Goal: Task Accomplishment & Management: Complete application form

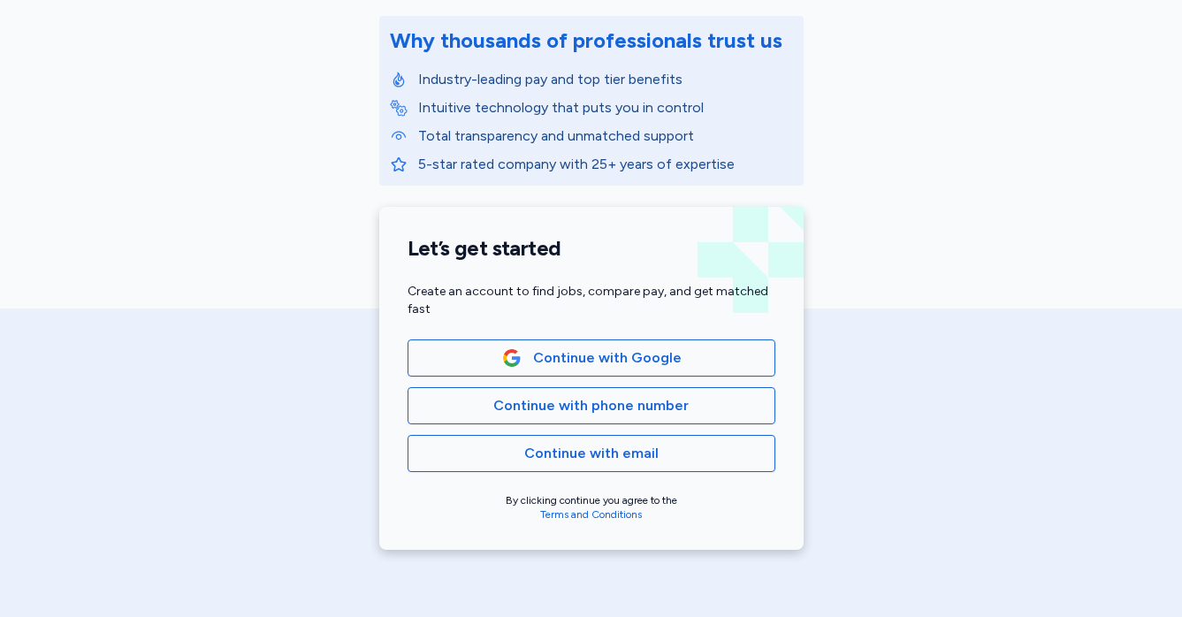
scroll to position [229, 0]
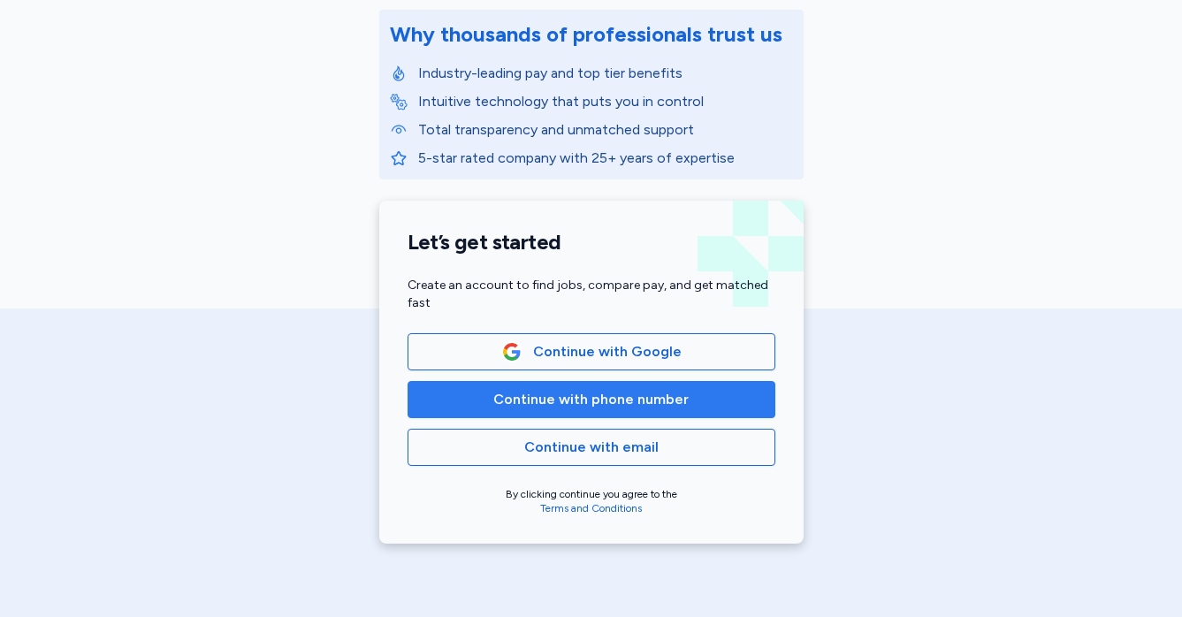
click at [614, 384] on button "Continue with phone number" at bounding box center [592, 399] width 368 height 37
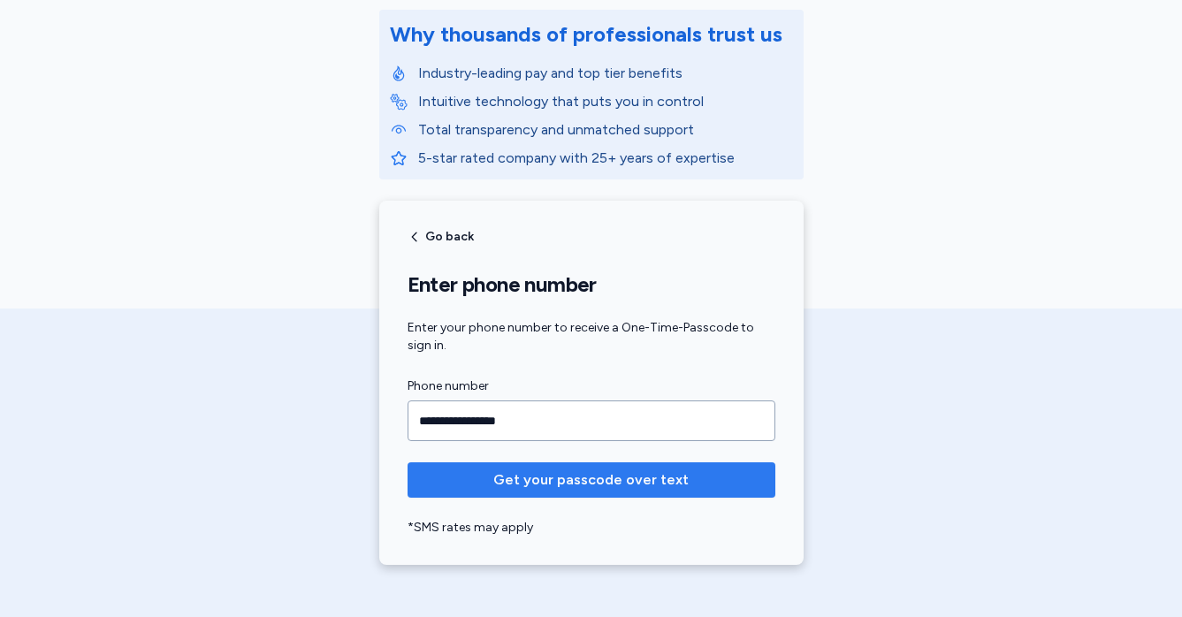
type input "**********"
click at [541, 486] on span "Get your passcode over text" at bounding box center [590, 479] width 195 height 21
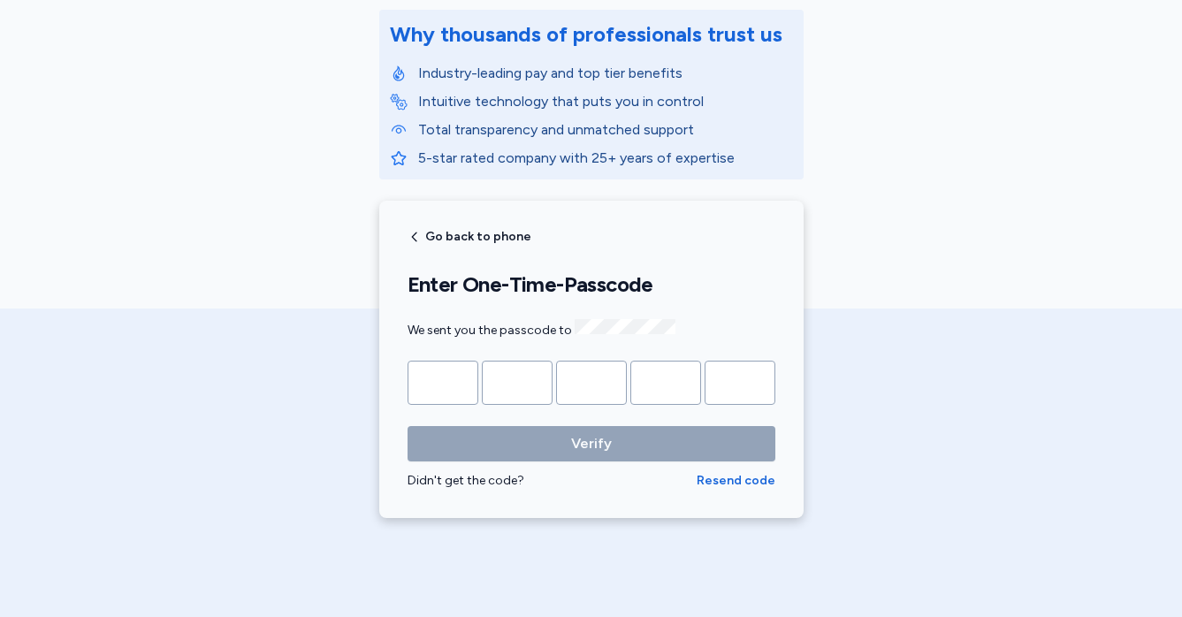
click at [441, 373] on input "Please enter OTP character 1" at bounding box center [443, 383] width 71 height 44
type input "*"
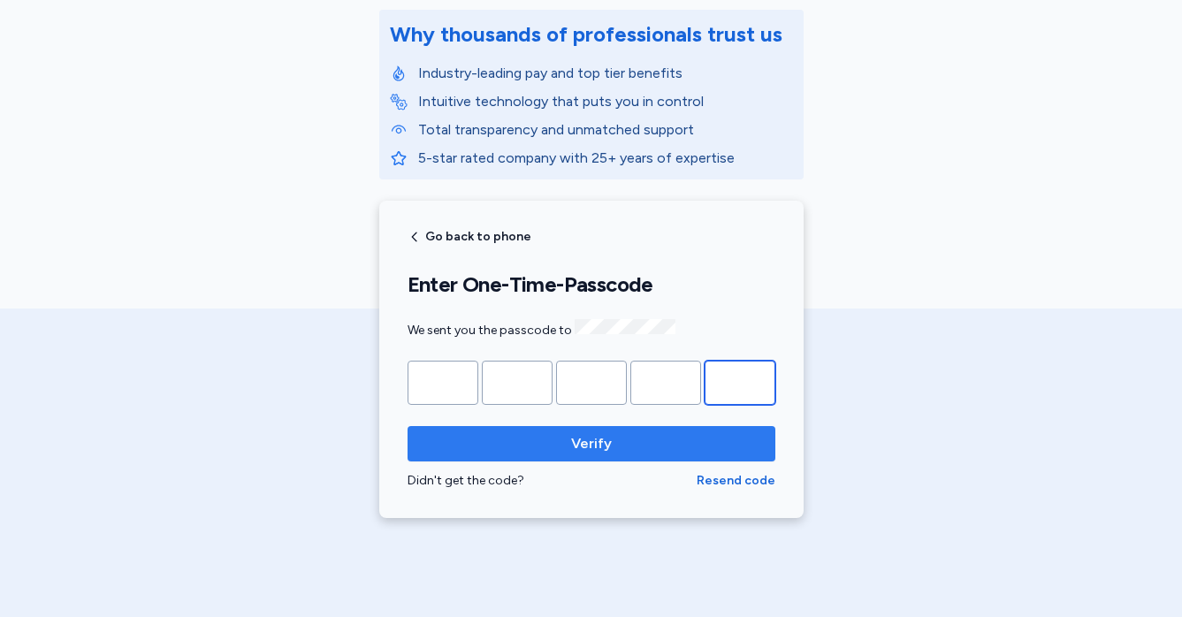
type input "*"
click at [584, 437] on span "Verify" at bounding box center [591, 443] width 41 height 21
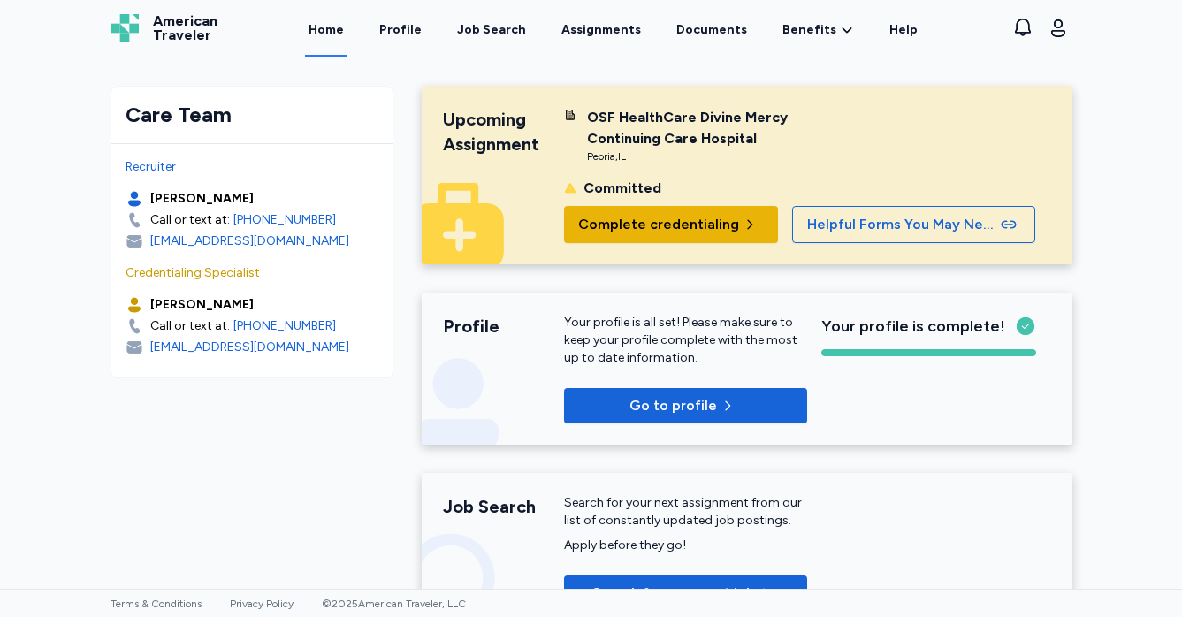
click at [672, 223] on span "Complete credentialing" at bounding box center [658, 224] width 161 height 21
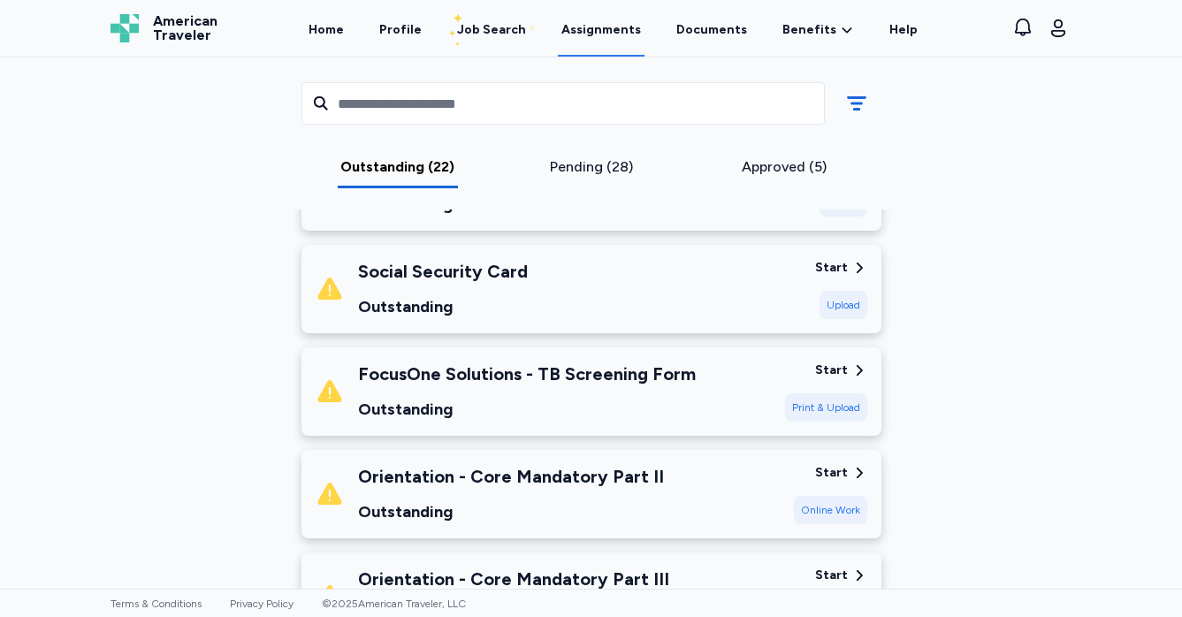
scroll to position [1566, 0]
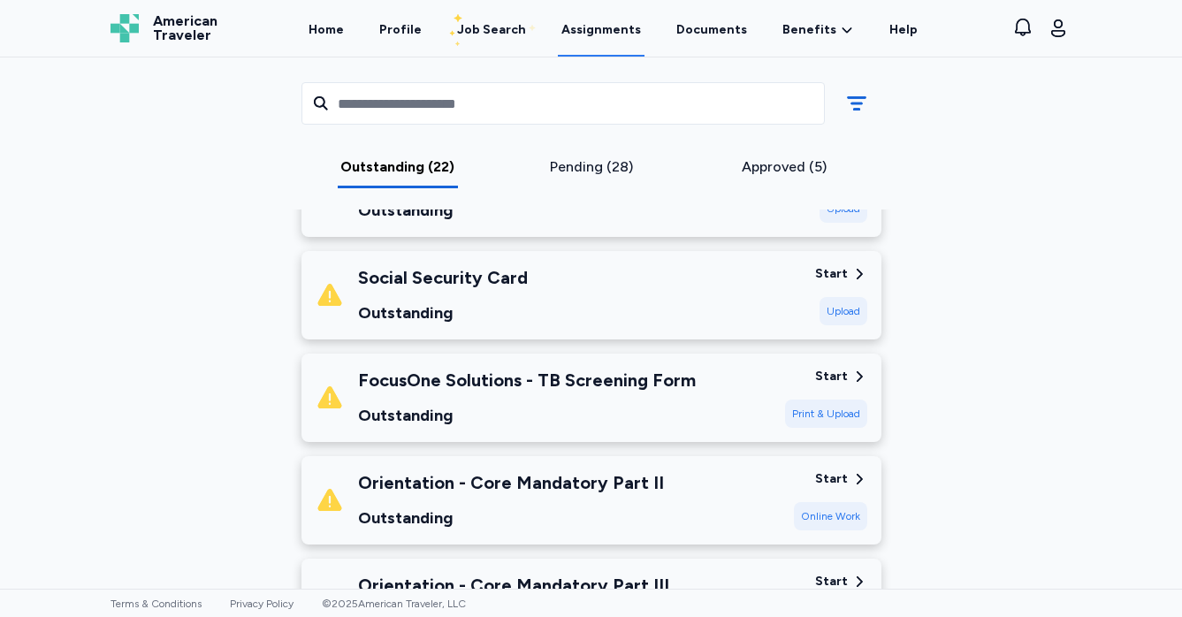
click at [842, 368] on div "Start" at bounding box center [831, 377] width 33 height 18
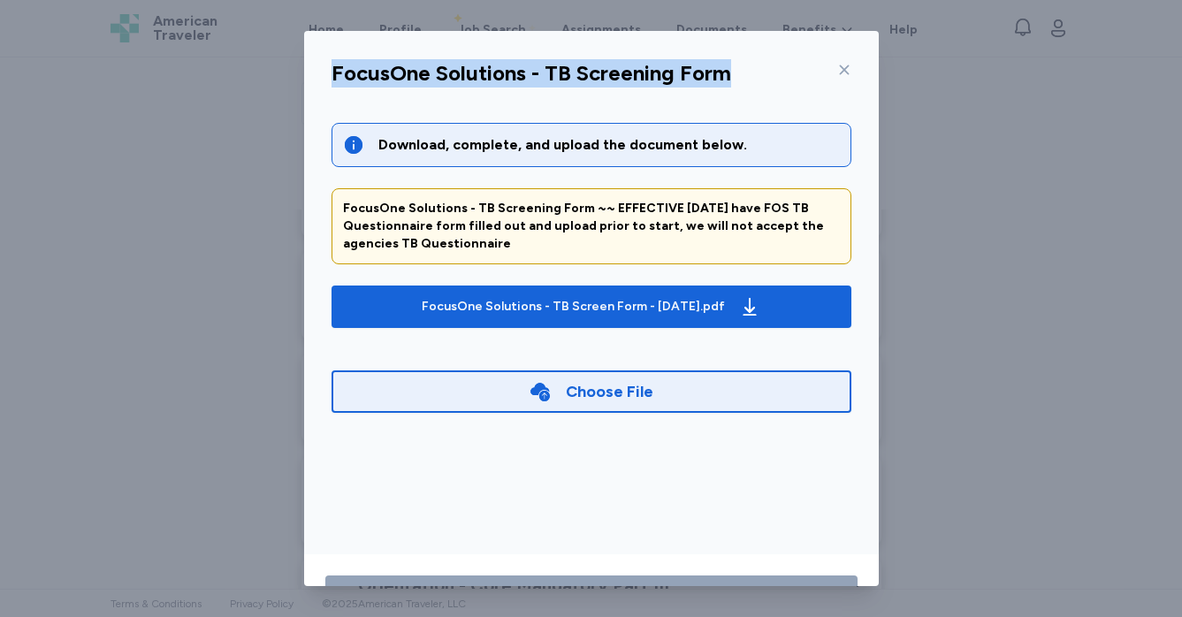
drag, startPoint x: 328, startPoint y: 70, endPoint x: 720, endPoint y: 72, distance: 391.7
click at [720, 72] on div "FocusOne Solutions - TB Screening Form" at bounding box center [591, 79] width 548 height 46
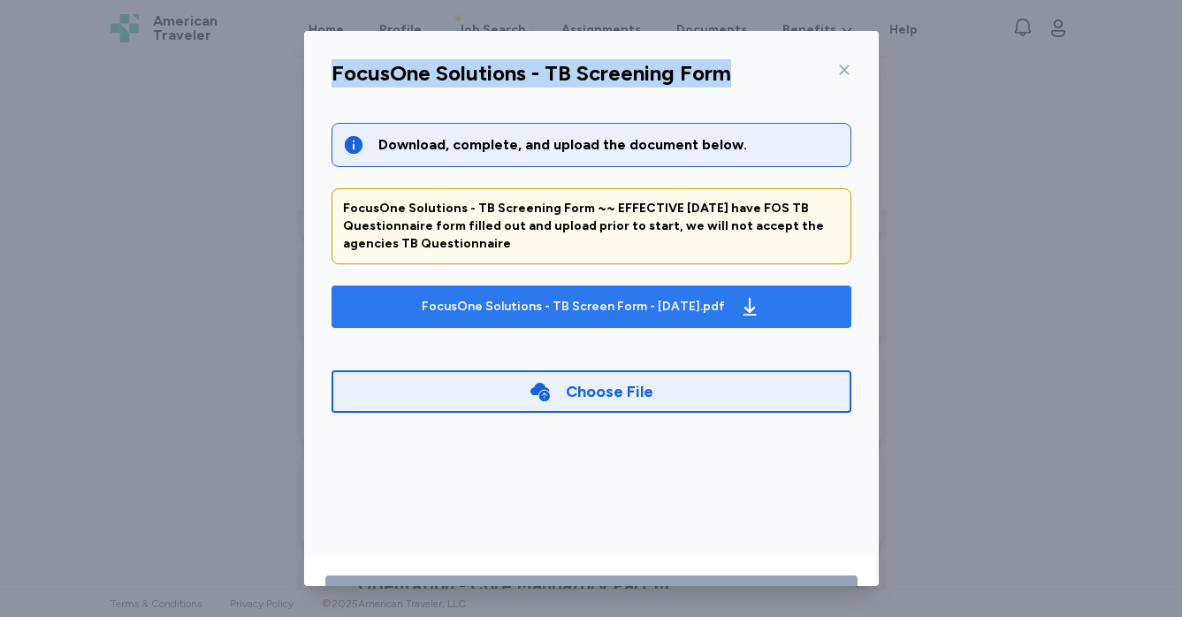
click at [643, 298] on div "FocusOne Solutions - TB Screen Form - [DATE].pdf" at bounding box center [573, 307] width 303 height 18
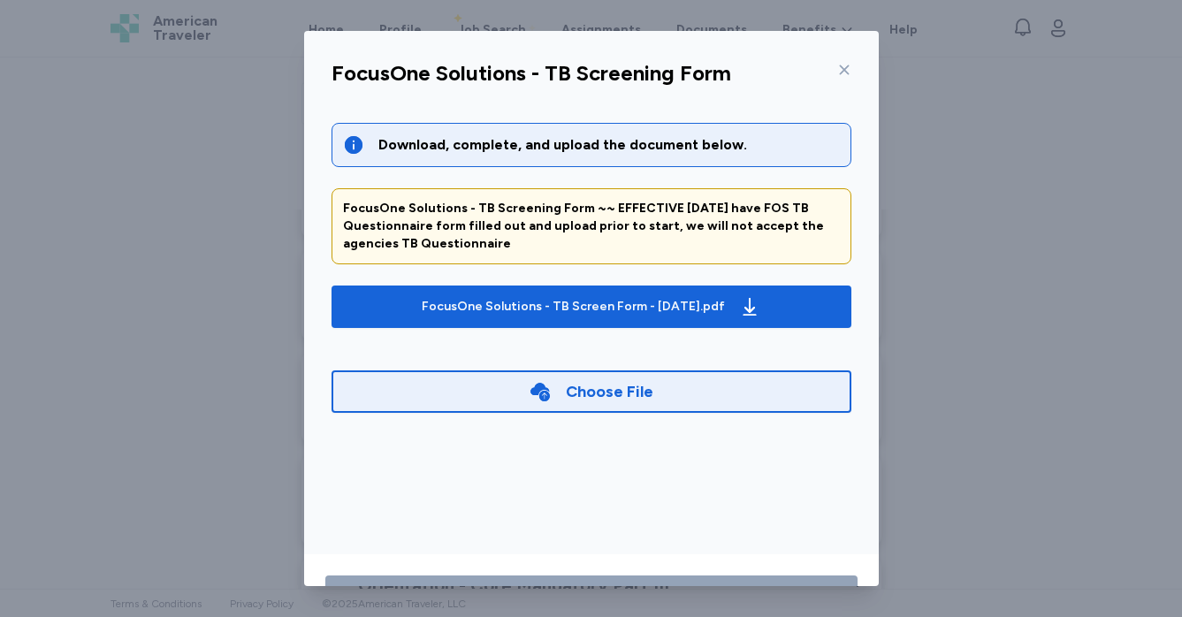
click at [838, 66] on icon at bounding box center [844, 70] width 14 height 14
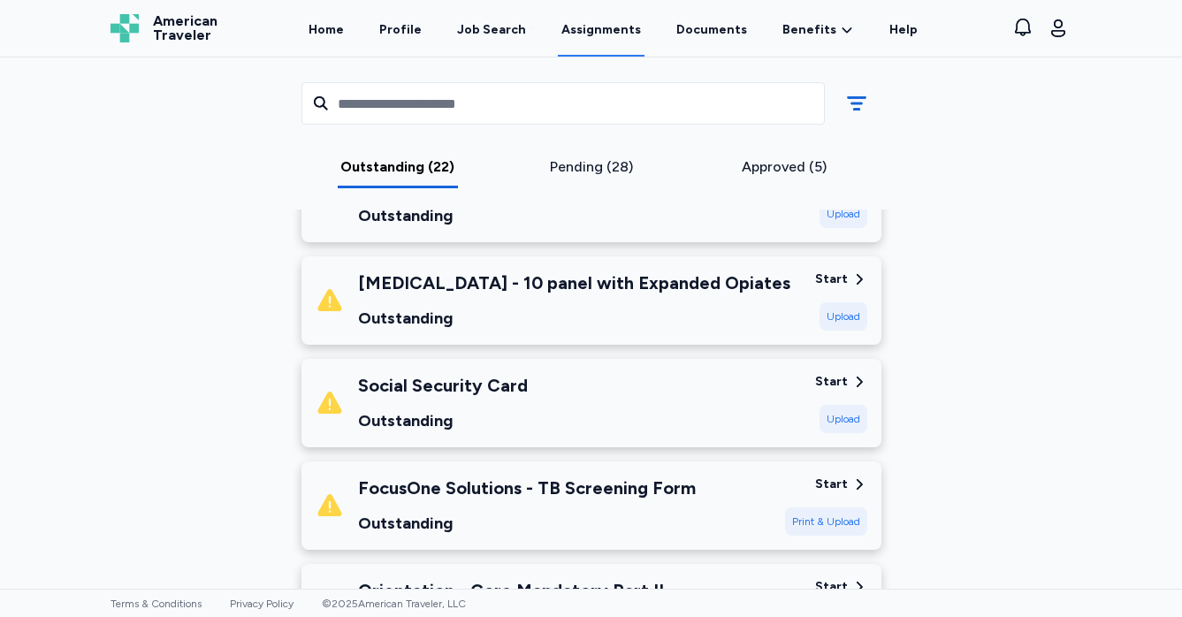
scroll to position [1453, 0]
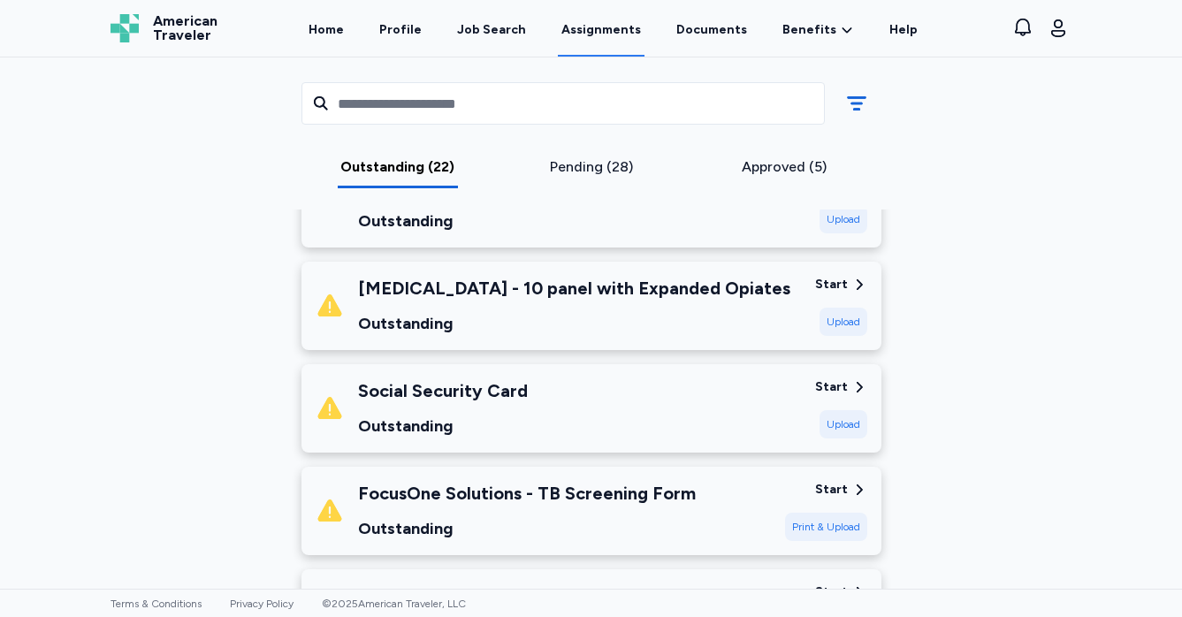
click at [836, 276] on div "Start" at bounding box center [831, 285] width 33 height 18
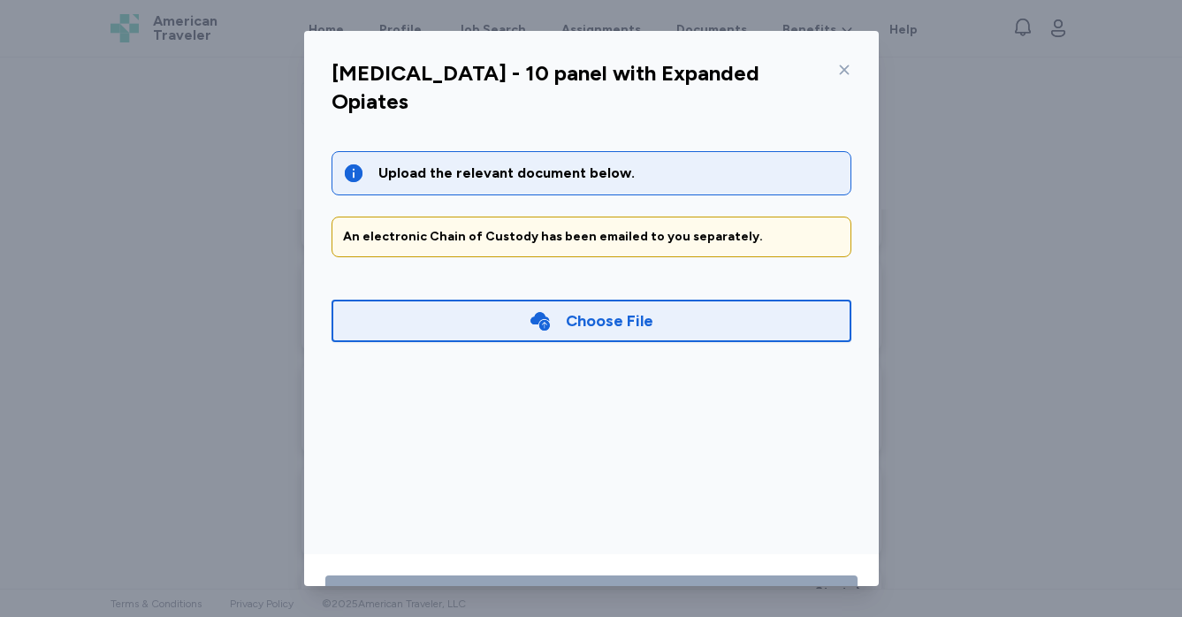
click at [578, 163] on div "Upload the relevant document below." at bounding box center [609, 173] width 462 height 21
click at [584, 228] on div "An electronic Chain of Custody has been emailed to you separately." at bounding box center [591, 237] width 497 height 18
click at [988, 271] on div "[MEDICAL_DATA] - 10 panel with Expanded Opiates Upload the relevant document be…" at bounding box center [591, 308] width 1182 height 617
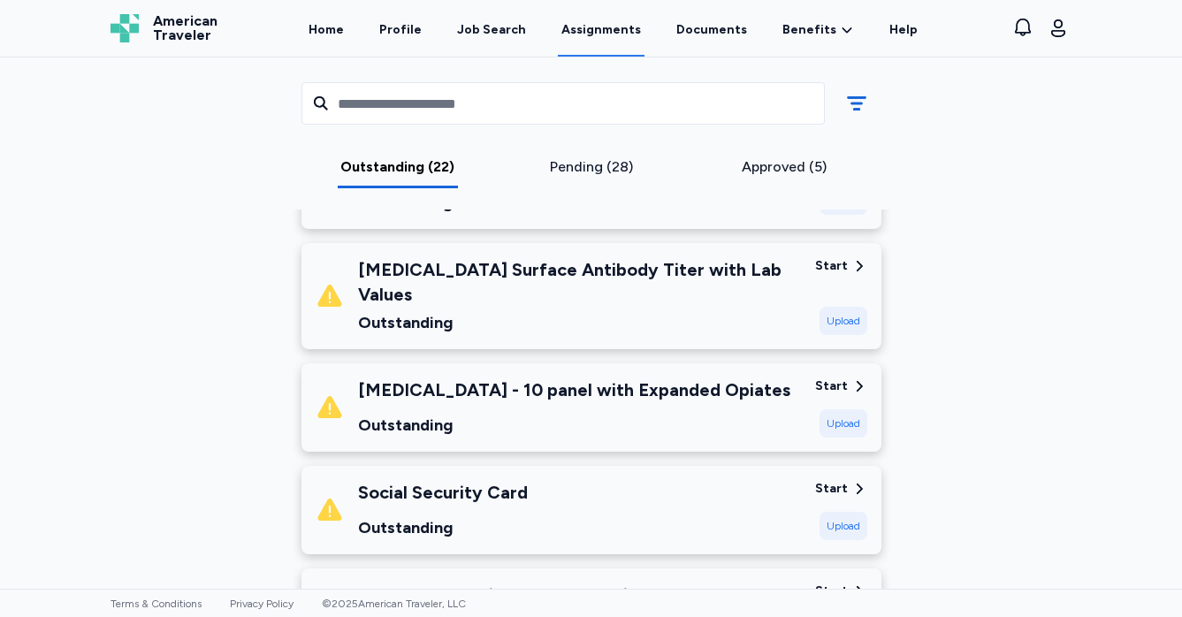
scroll to position [1345, 0]
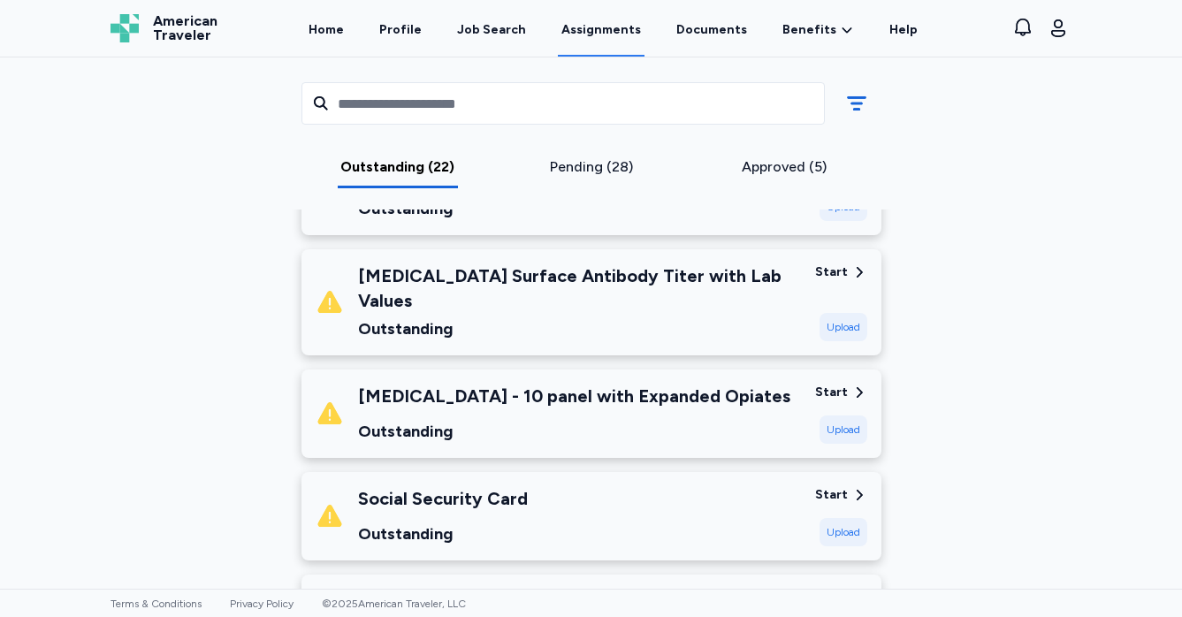
click at [726, 267] on div "[MEDICAL_DATA] Surface Antibody Titer with Lab Values" at bounding box center [579, 288] width 443 height 50
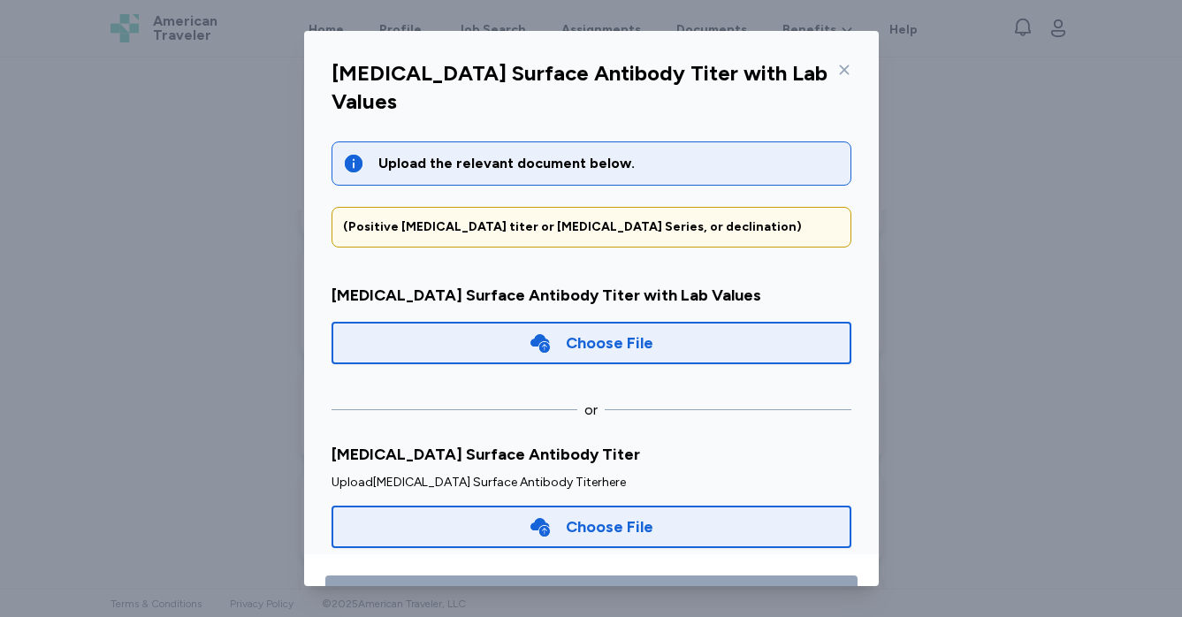
scroll to position [0, 0]
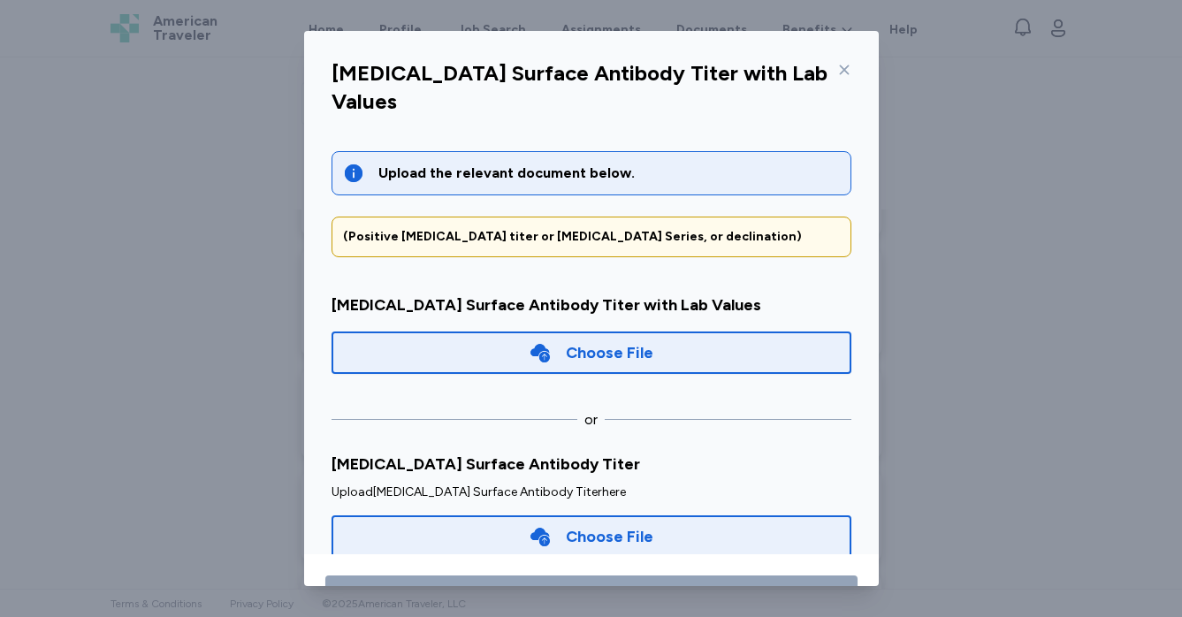
click at [841, 69] on icon at bounding box center [844, 70] width 14 height 14
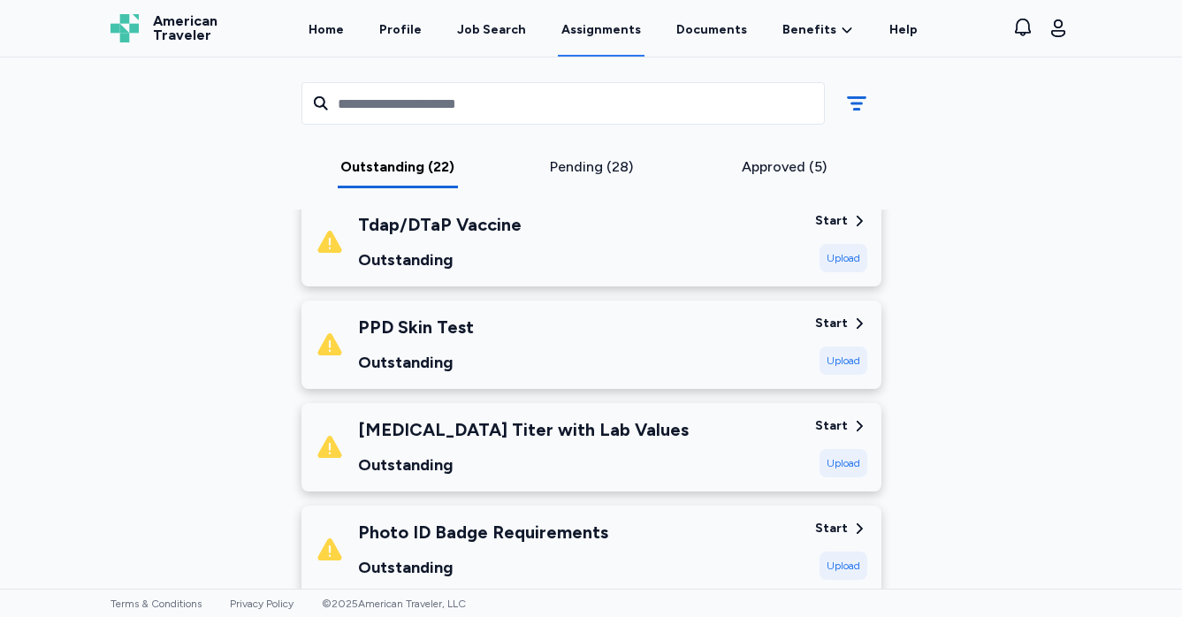
scroll to position [952, 0]
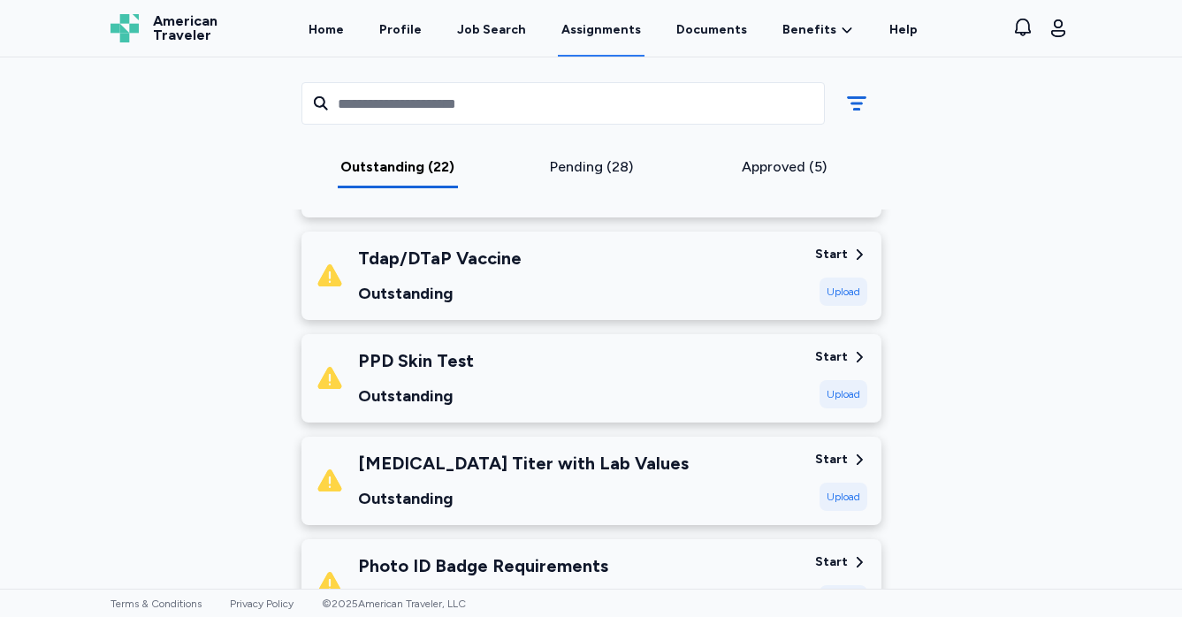
click at [838, 354] on div "Start" at bounding box center [831, 357] width 33 height 18
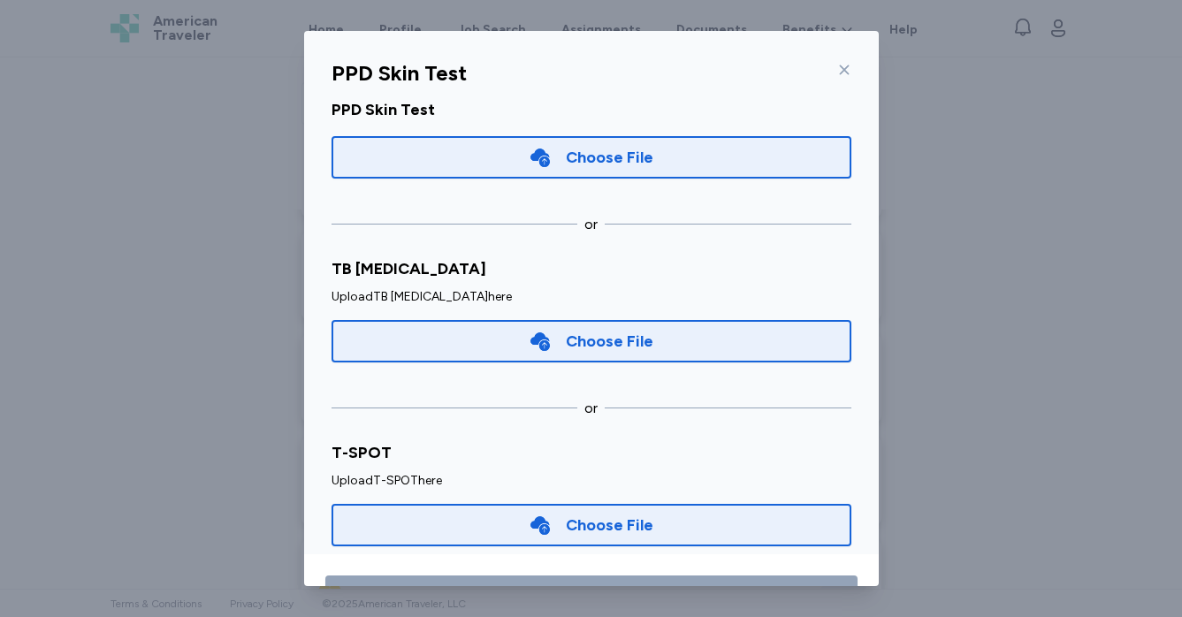
scroll to position [271, 0]
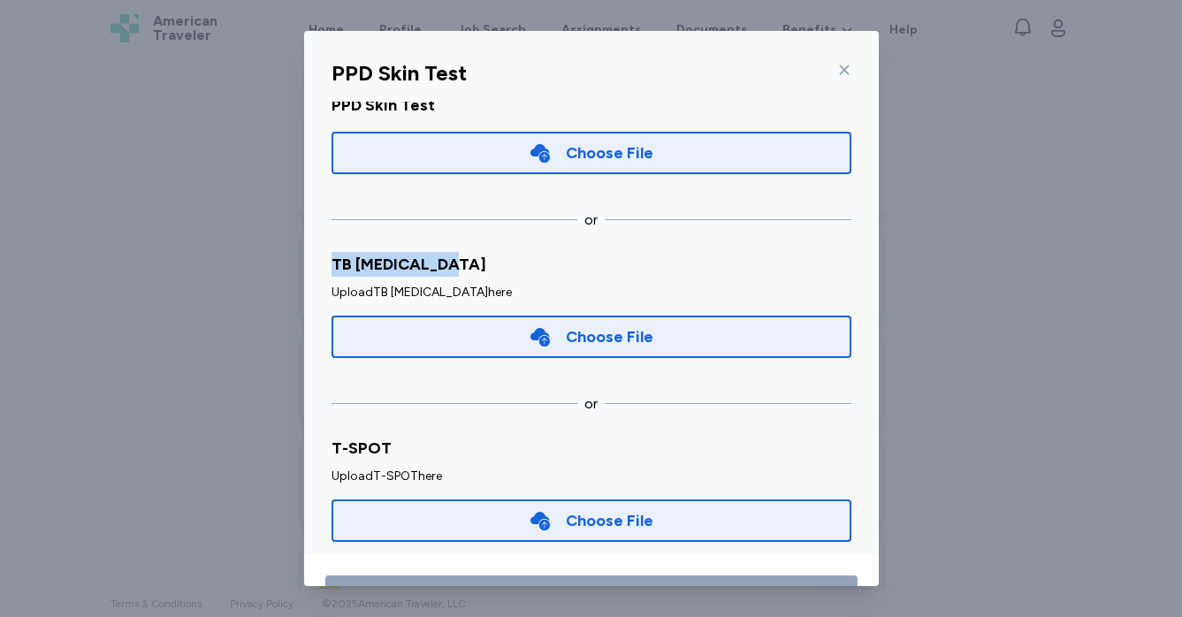
drag, startPoint x: 327, startPoint y: 243, endPoint x: 462, endPoint y: 245, distance: 134.4
click at [462, 245] on div "Upload the relevant document below. Will accept any 2 TB's within in the last 1…" at bounding box center [591, 330] width 548 height 456
click at [843, 69] on icon at bounding box center [844, 70] width 10 height 10
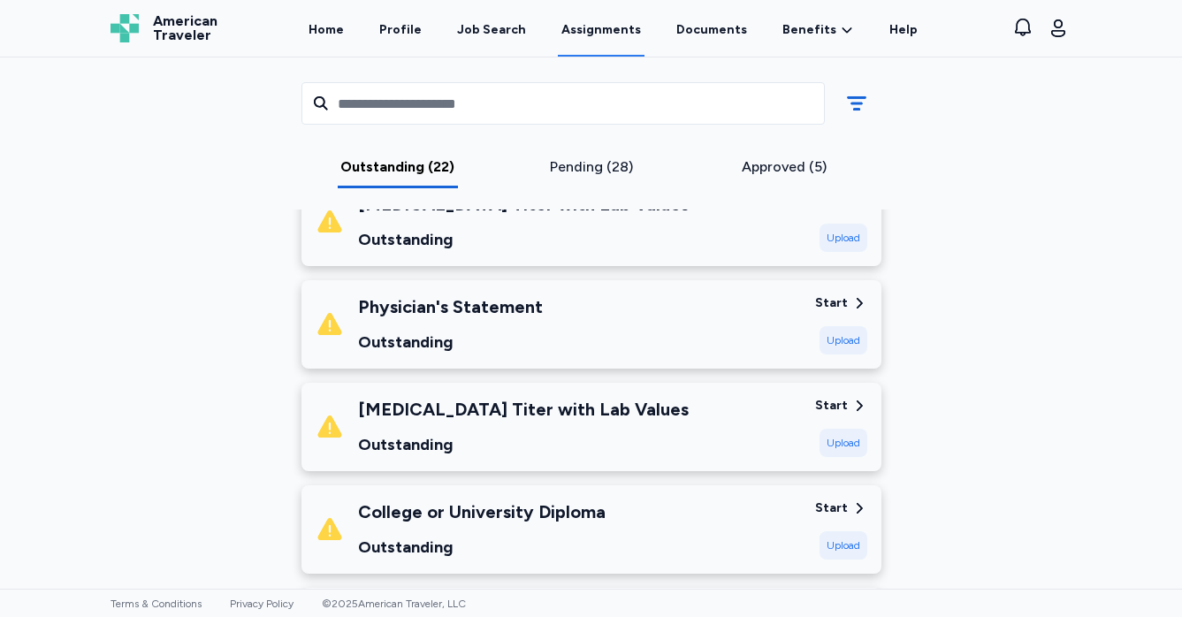
scroll to position [597, 0]
click at [644, 333] on div "Physician's Statement Outstanding" at bounding box center [558, 324] width 485 height 60
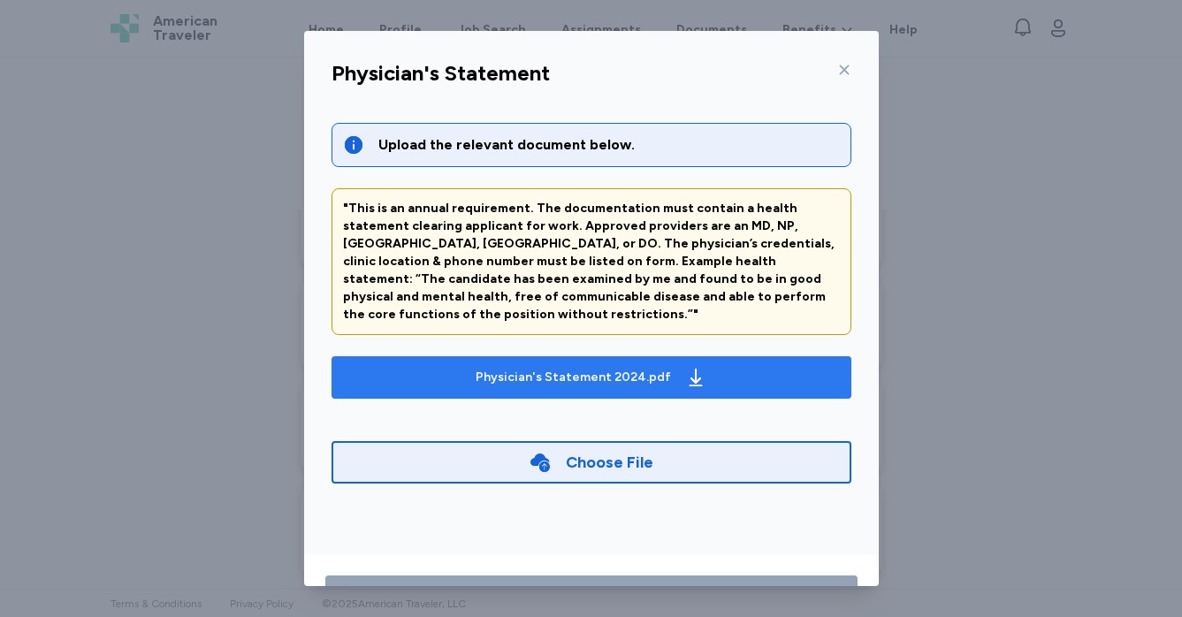
click at [535, 369] on div "Physician's Statement 2024.pdf" at bounding box center [573, 378] width 195 height 18
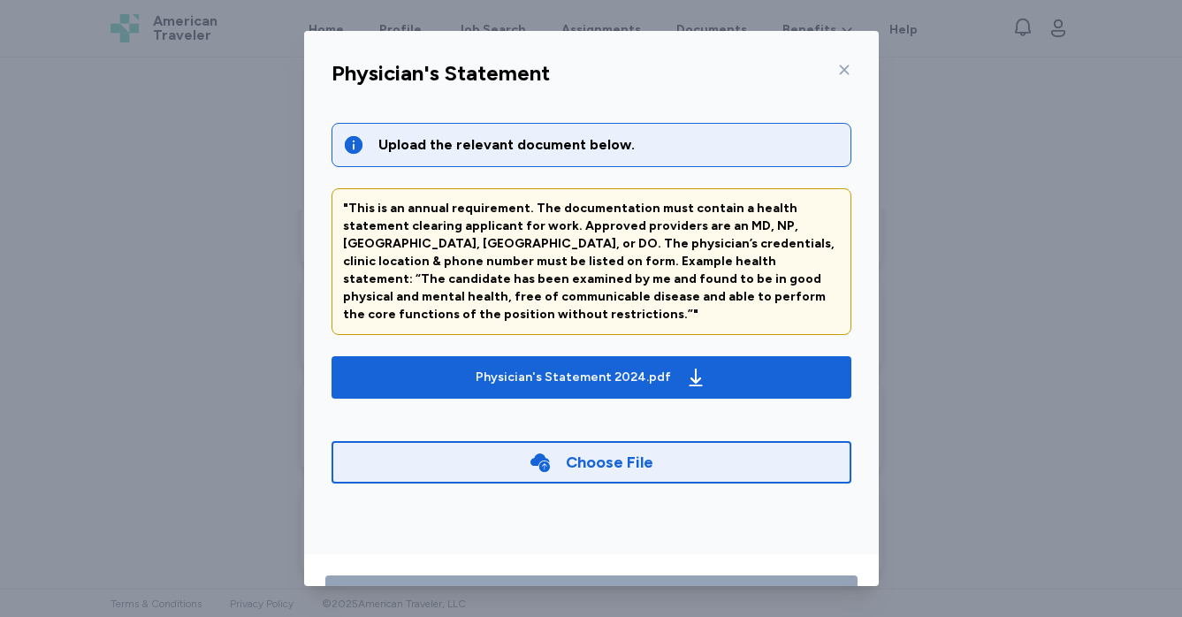
click at [851, 67] on div "Physician's Statement" at bounding box center [591, 79] width 548 height 46
click at [843, 67] on icon at bounding box center [844, 70] width 14 height 14
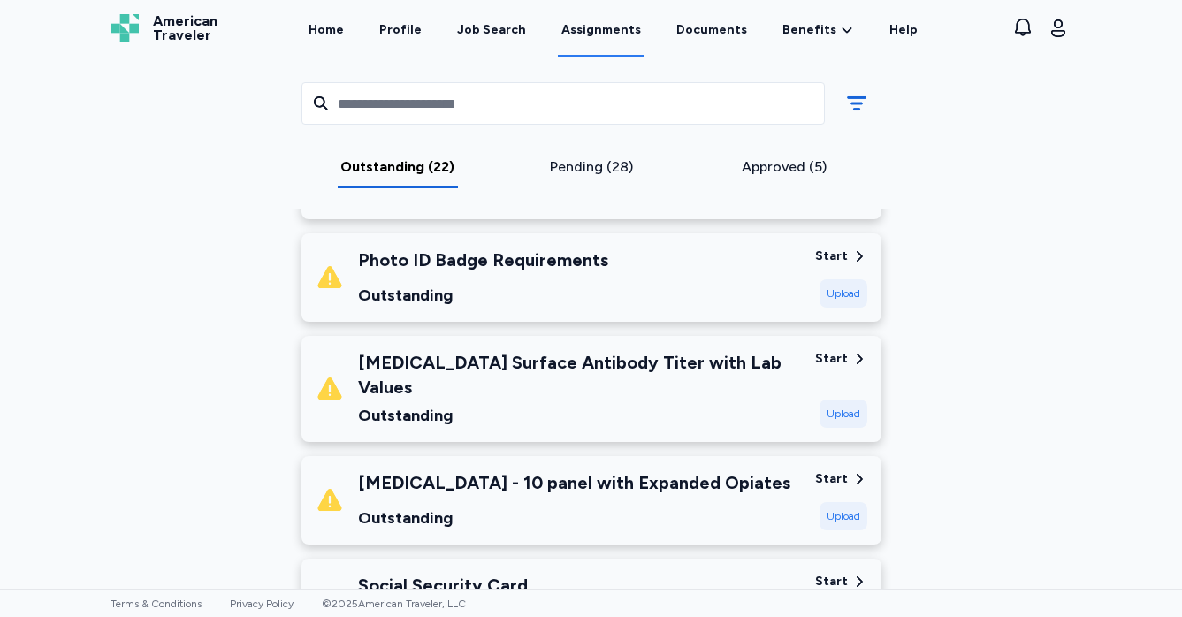
scroll to position [1268, 0]
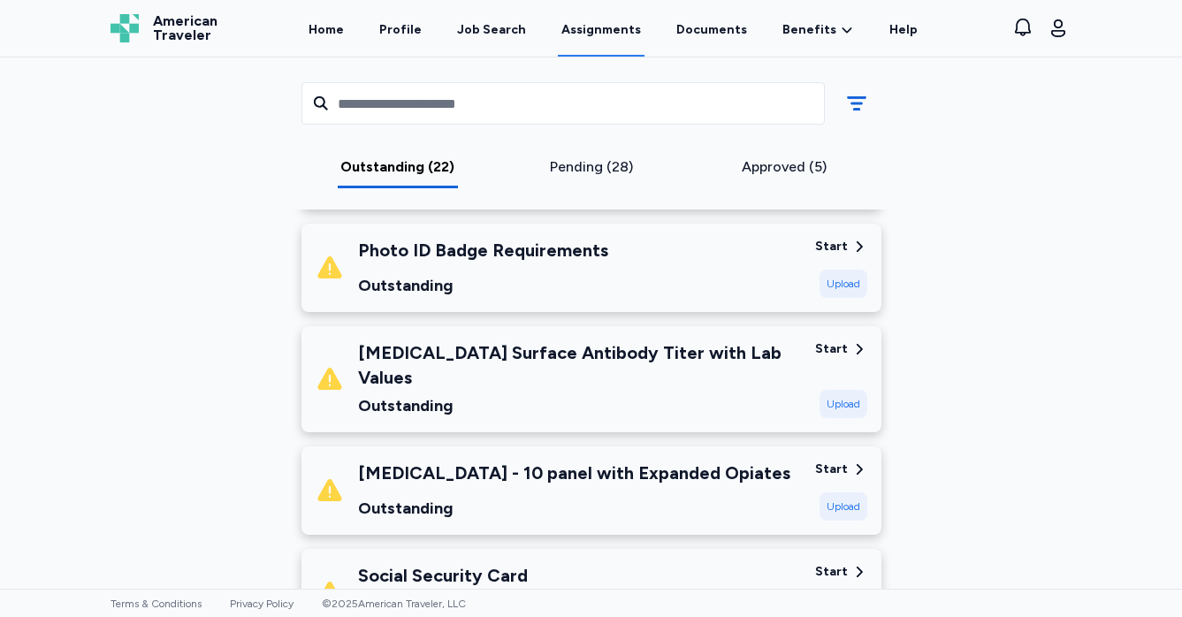
click at [669, 496] on div "Outstanding" at bounding box center [574, 508] width 432 height 25
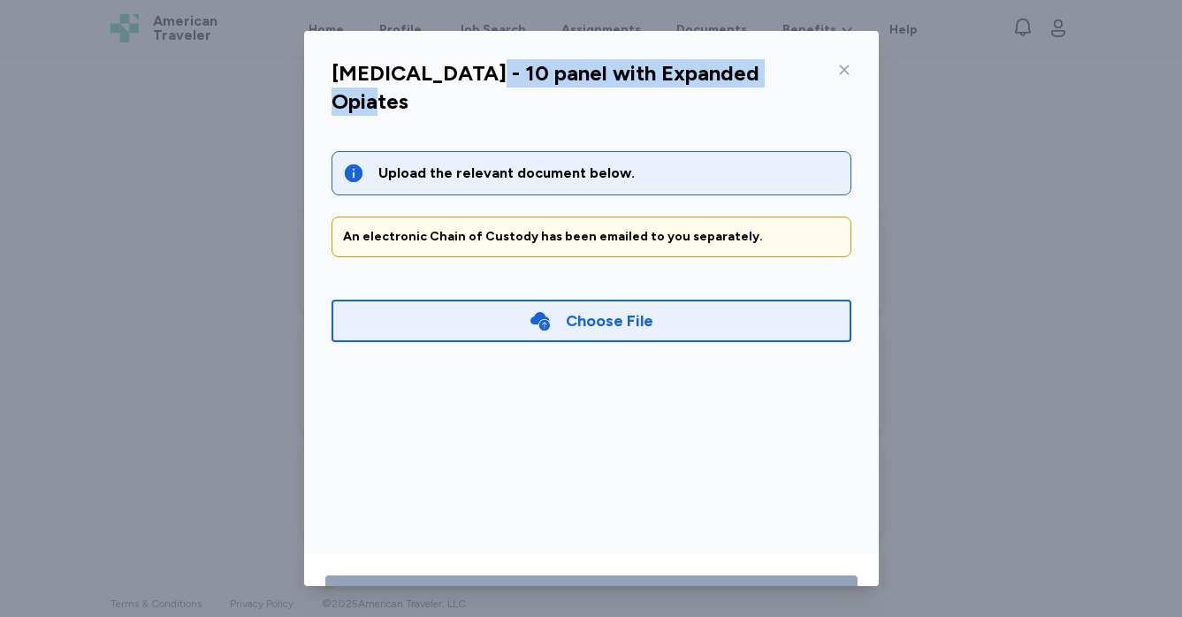
drag, startPoint x: 473, startPoint y: 72, endPoint x: 784, endPoint y: 82, distance: 311.4
click at [784, 82] on div "[MEDICAL_DATA] - 10 panel with Expanded Opiates" at bounding box center [591, 93] width 548 height 74
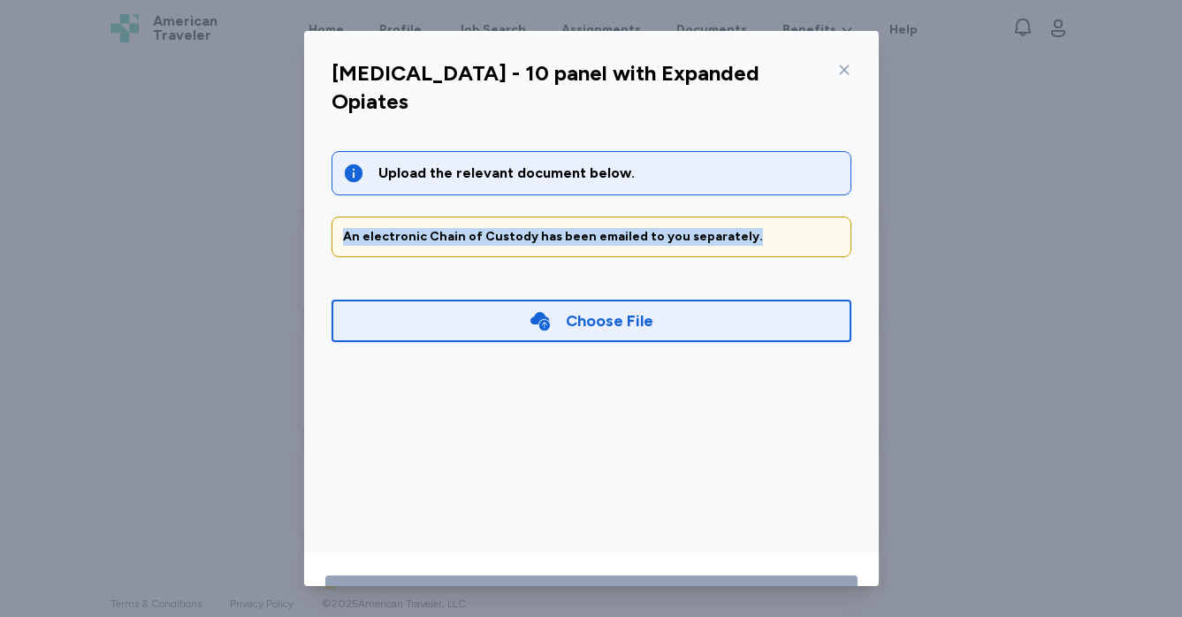
drag, startPoint x: 342, startPoint y: 210, endPoint x: 622, endPoint y: 218, distance: 279.5
click at [622, 218] on div "An electronic Chain of Custody has been emailed to you separately." at bounding box center [592, 237] width 520 height 41
copy div "An electronic Chain of Custody has been emailed to you separately."
click at [825, 71] on div "[MEDICAL_DATA] - 10 panel with Expanded Opiates" at bounding box center [591, 93] width 548 height 74
click at [851, 71] on icon at bounding box center [844, 70] width 14 height 14
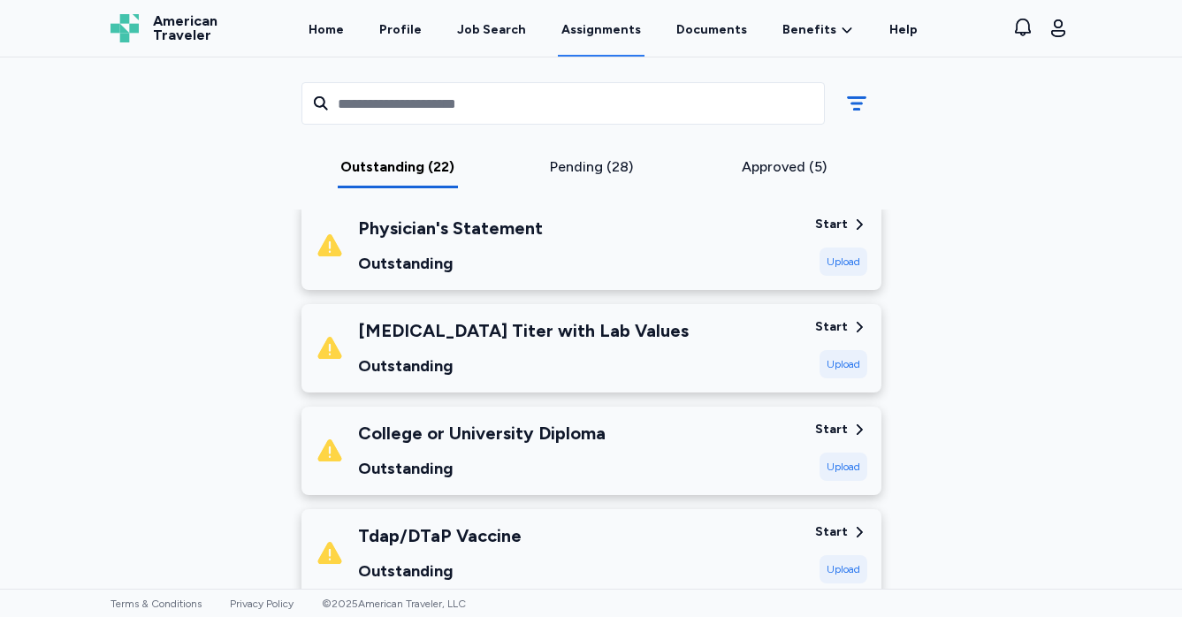
scroll to position [673, 0]
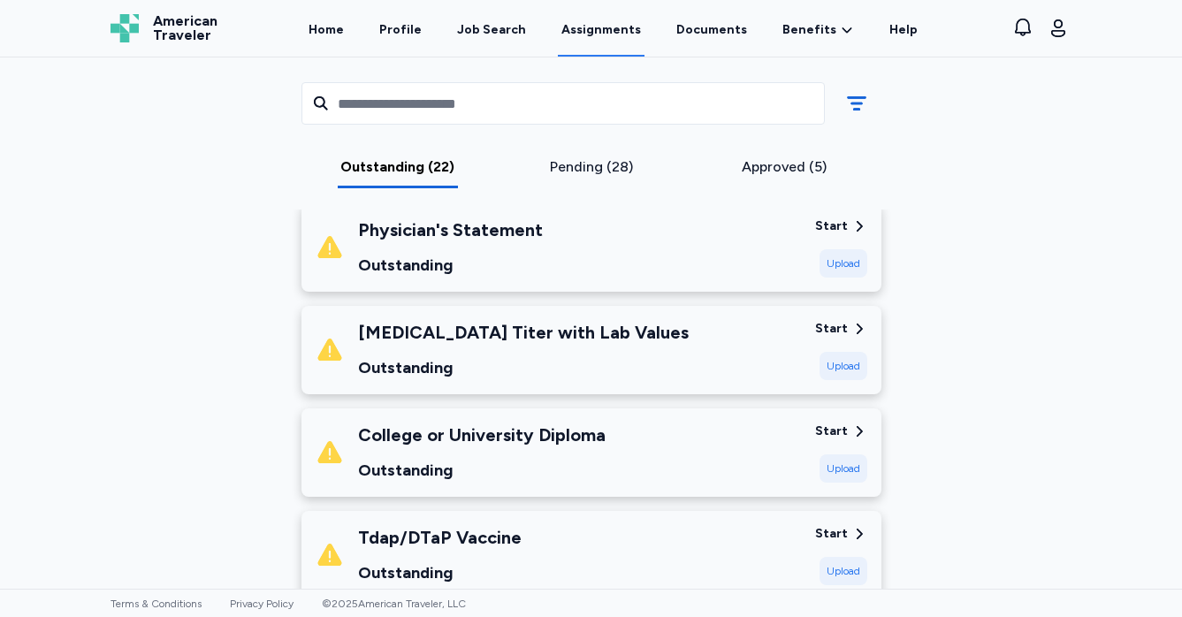
click at [836, 432] on div "Start" at bounding box center [831, 432] width 33 height 18
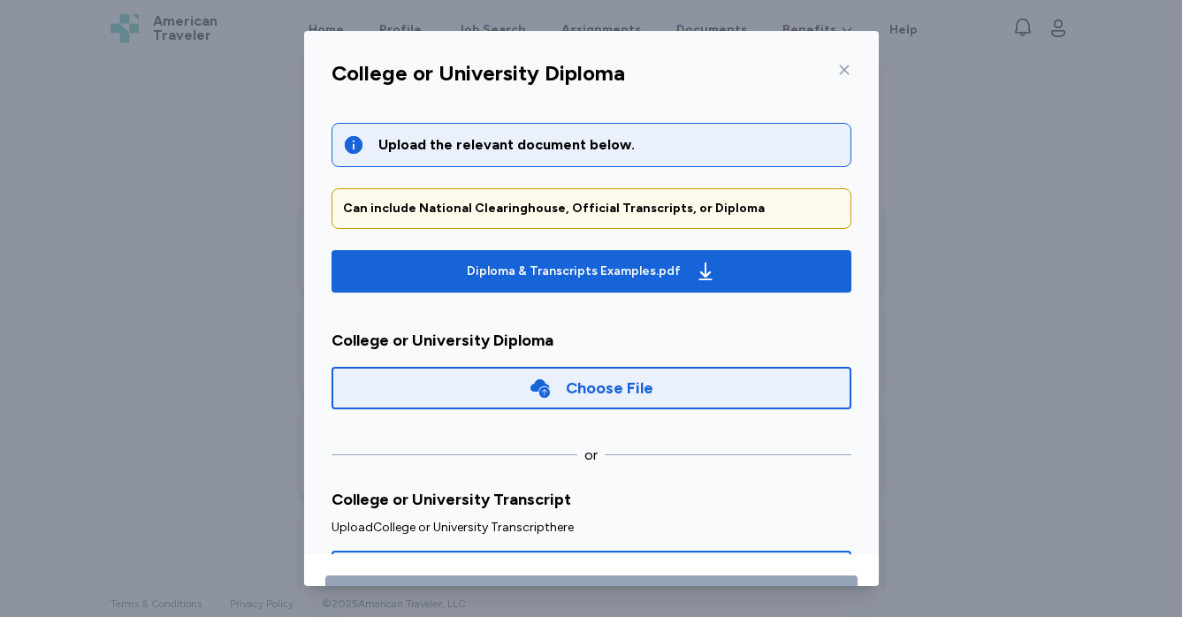
scroll to position [69, 0]
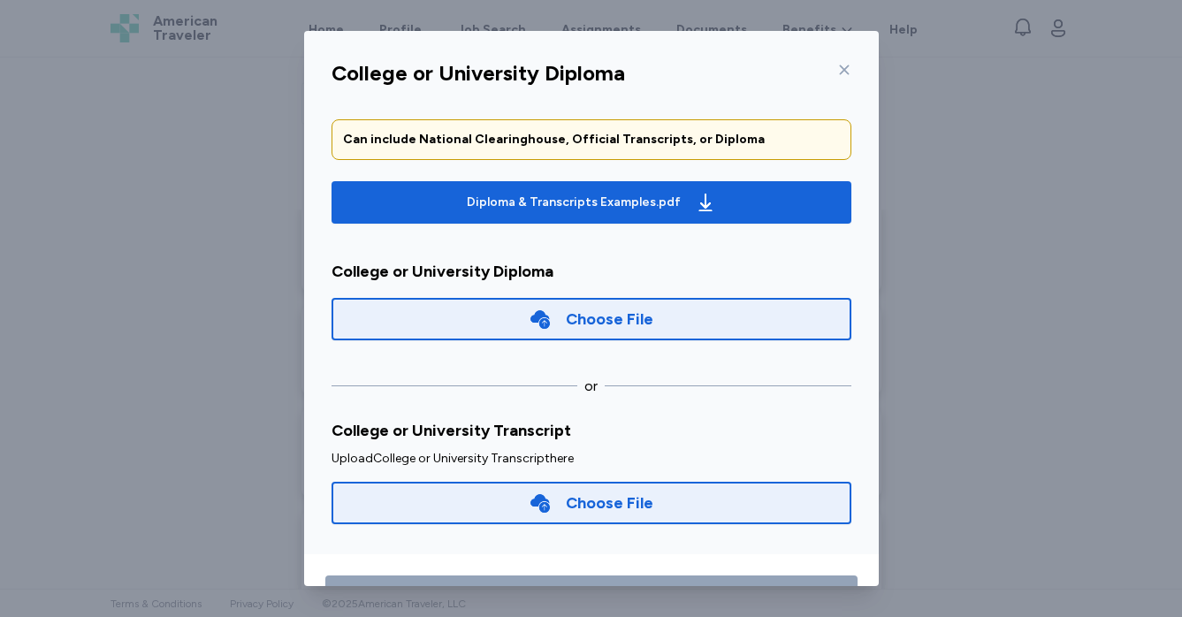
click at [852, 75] on div "College or University Diploma" at bounding box center [591, 79] width 548 height 46
click at [845, 70] on icon at bounding box center [844, 70] width 14 height 14
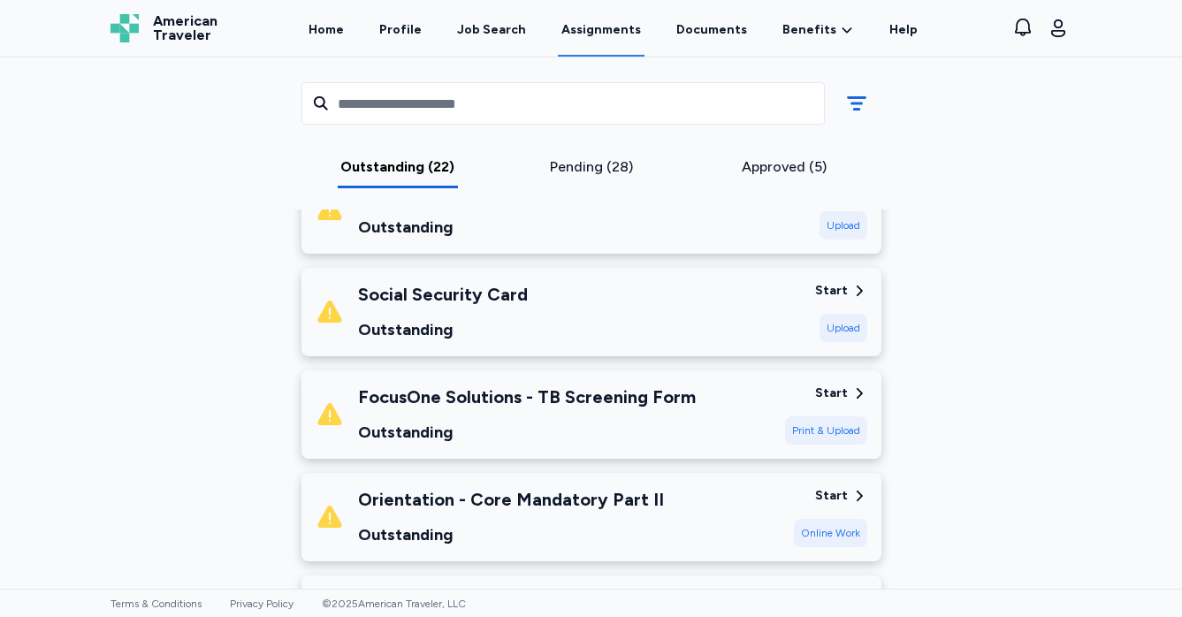
scroll to position [1584, 0]
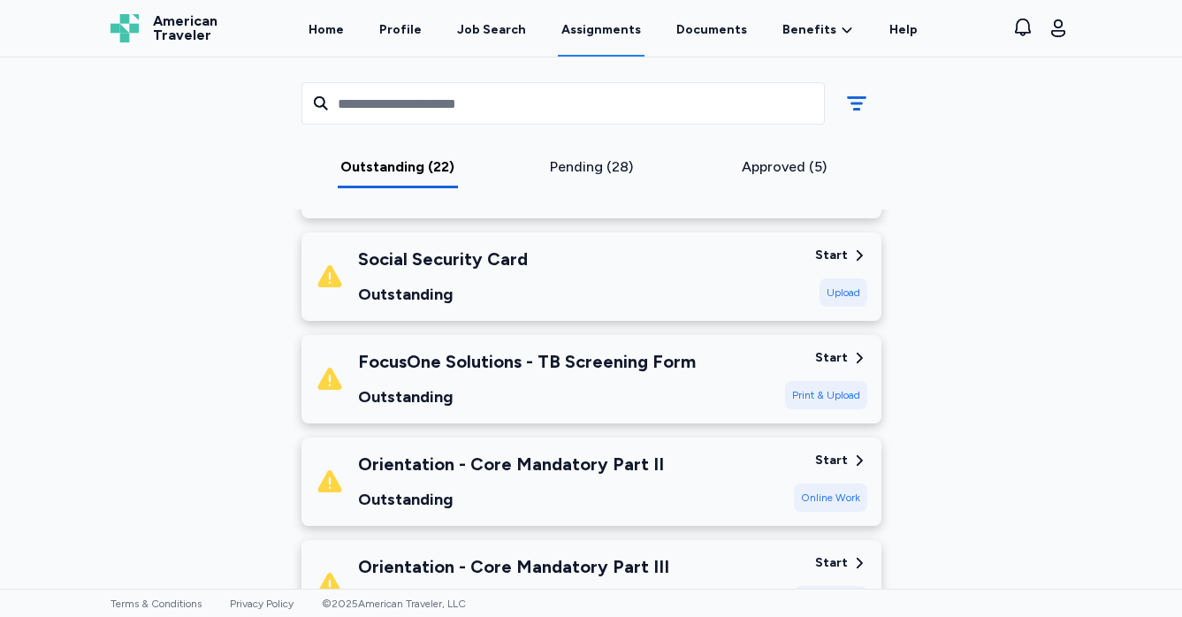
click at [767, 469] on div "Orientation - Core Mandatory Part II Outstanding" at bounding box center [548, 482] width 464 height 60
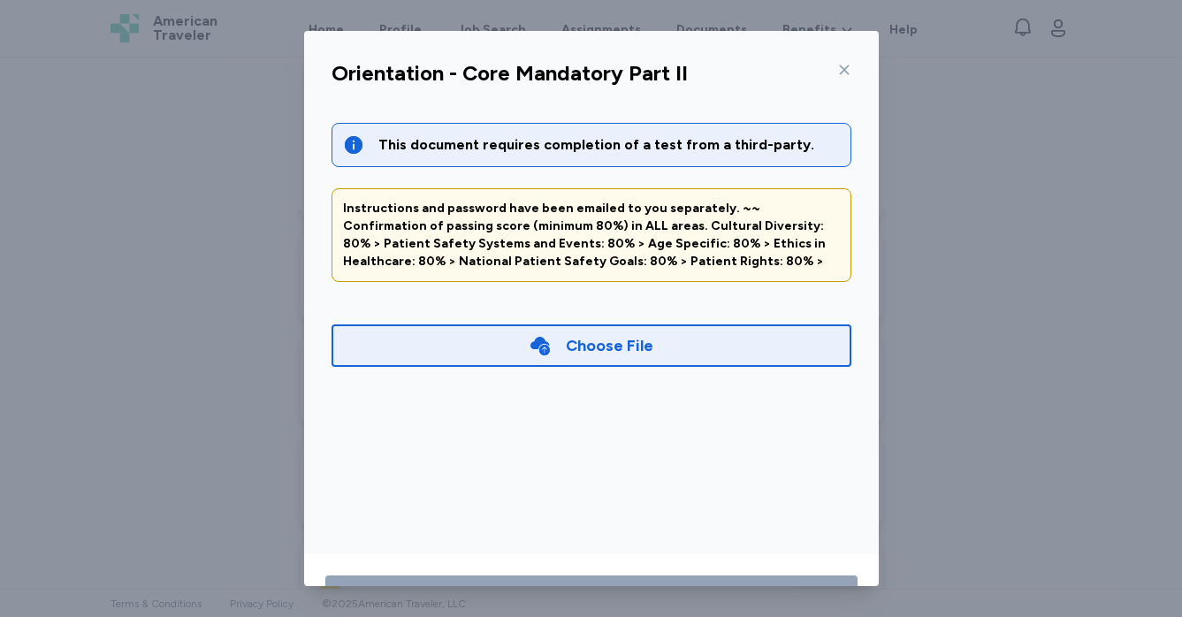
click at [628, 232] on div "Instructions and password have been emailed to you separately. ~~ Confirmation …" at bounding box center [591, 235] width 497 height 71
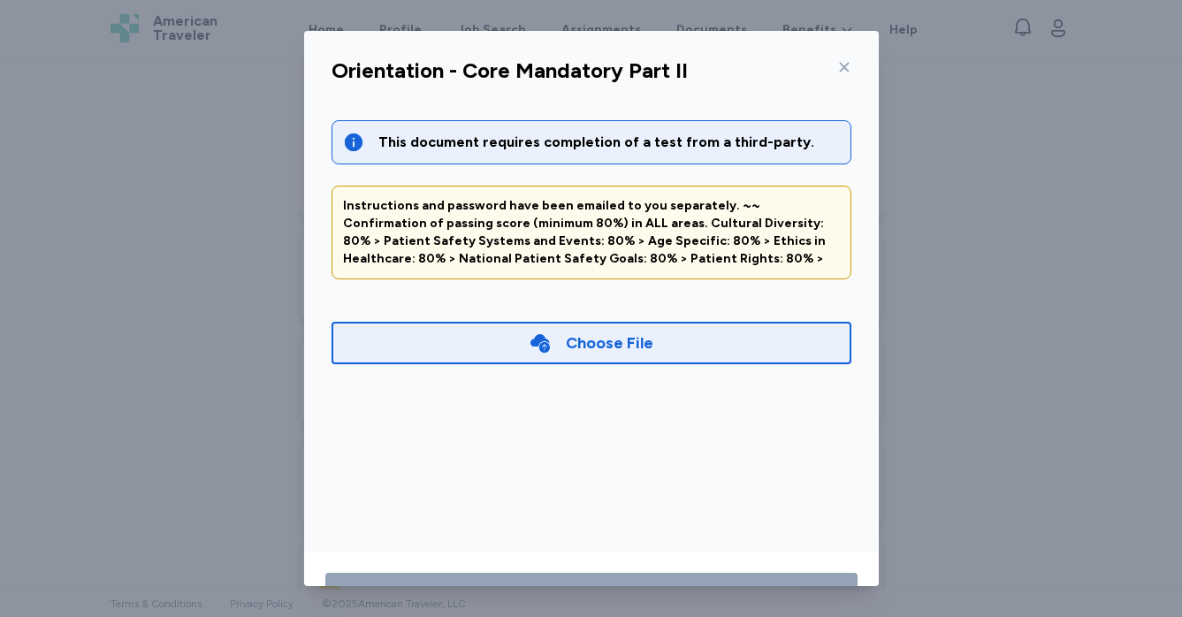
scroll to position [0, 0]
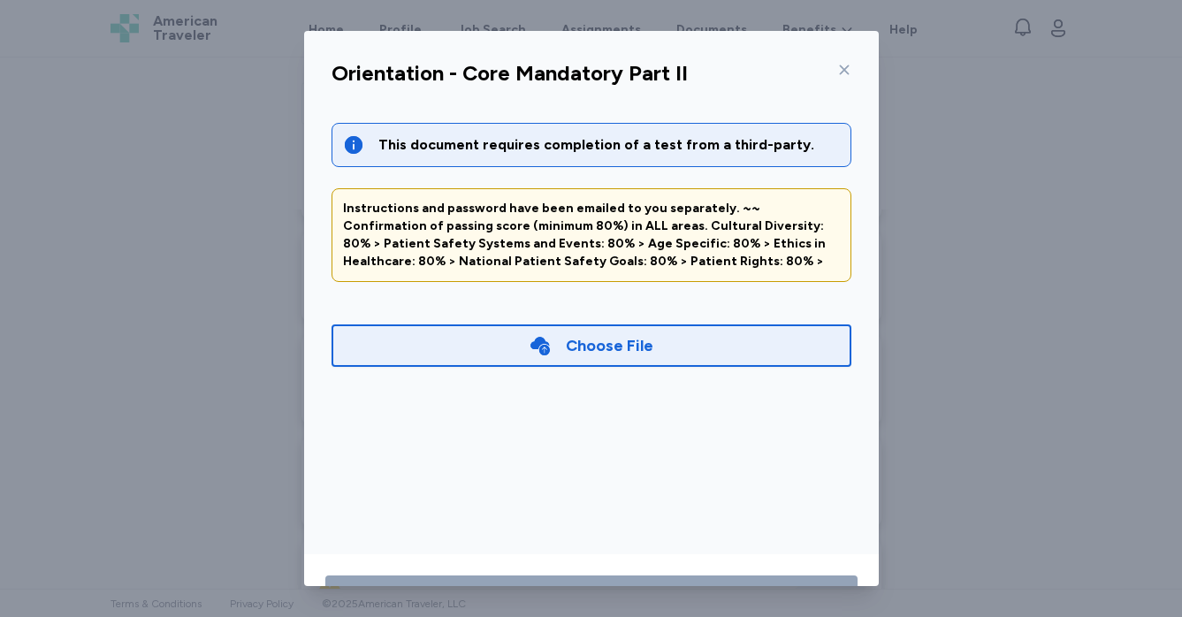
click at [843, 75] on icon at bounding box center [844, 70] width 14 height 14
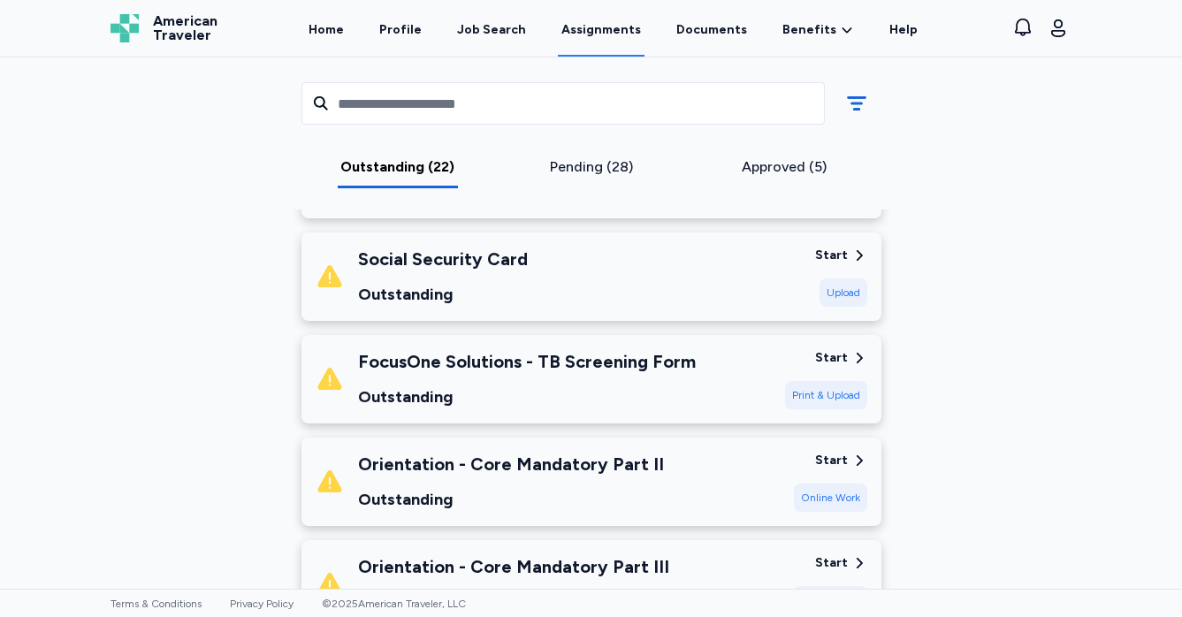
click at [818, 484] on div "Online Work" at bounding box center [830, 498] width 73 height 28
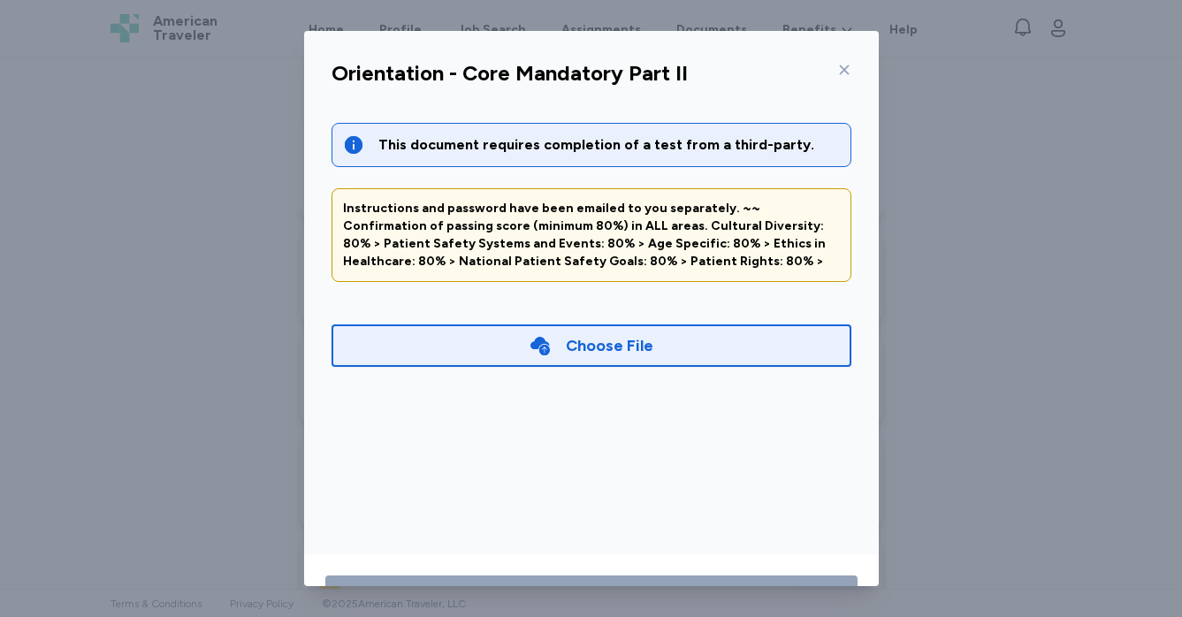
click at [841, 66] on icon at bounding box center [844, 70] width 10 height 10
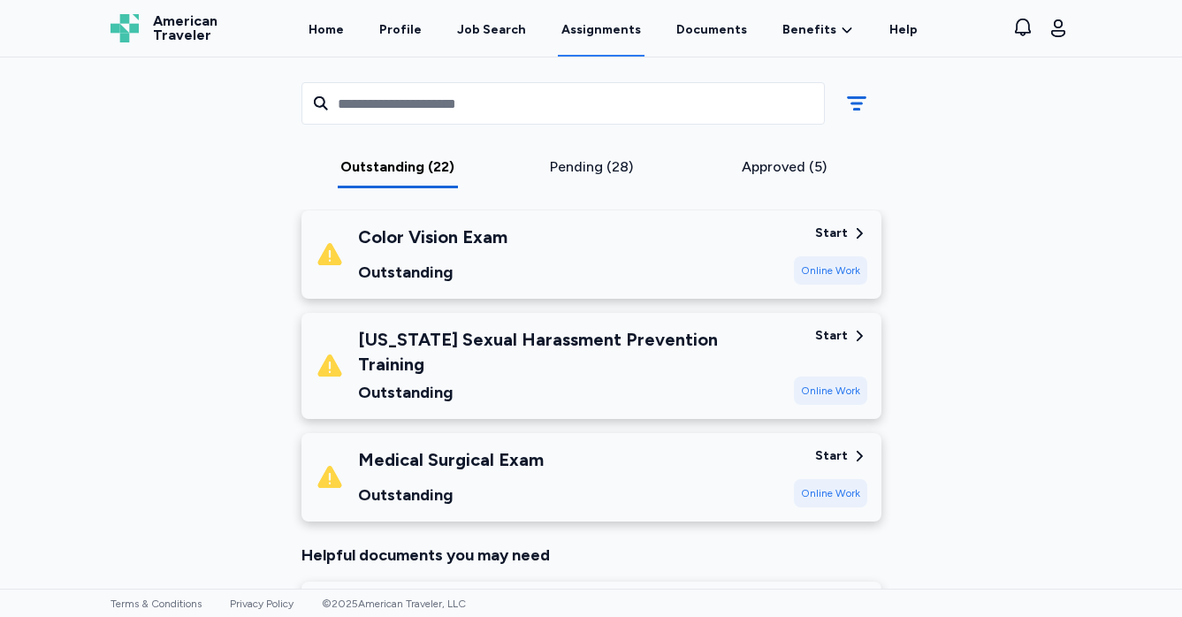
scroll to position [2177, 0]
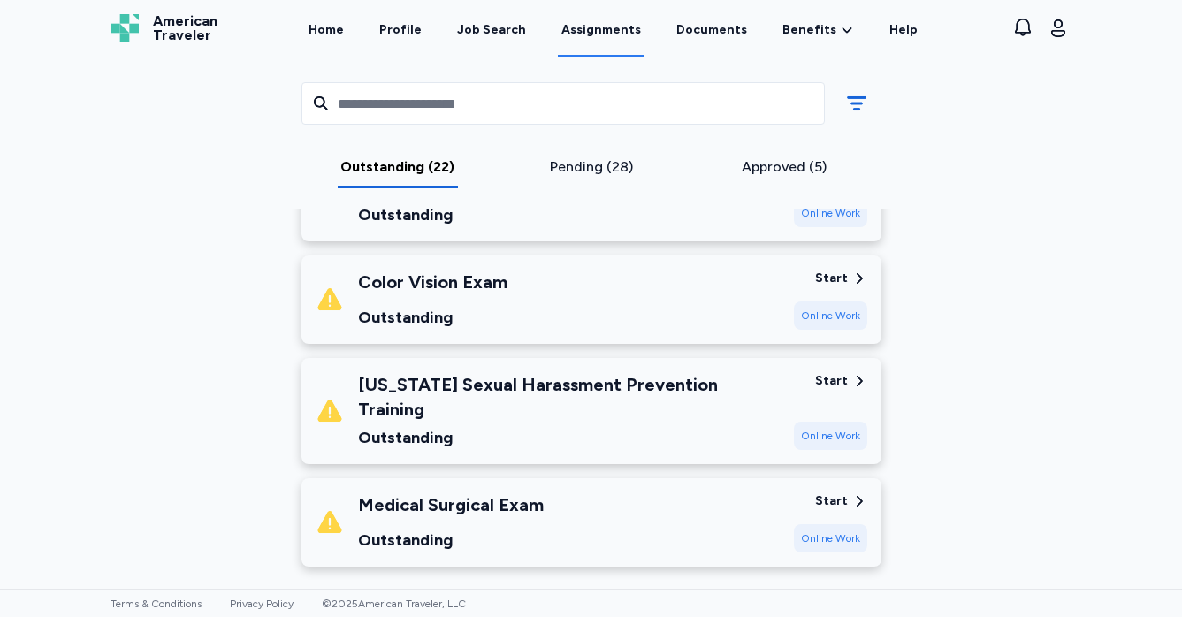
click at [690, 492] on div "Medical Surgical Exam Outstanding" at bounding box center [548, 522] width 464 height 60
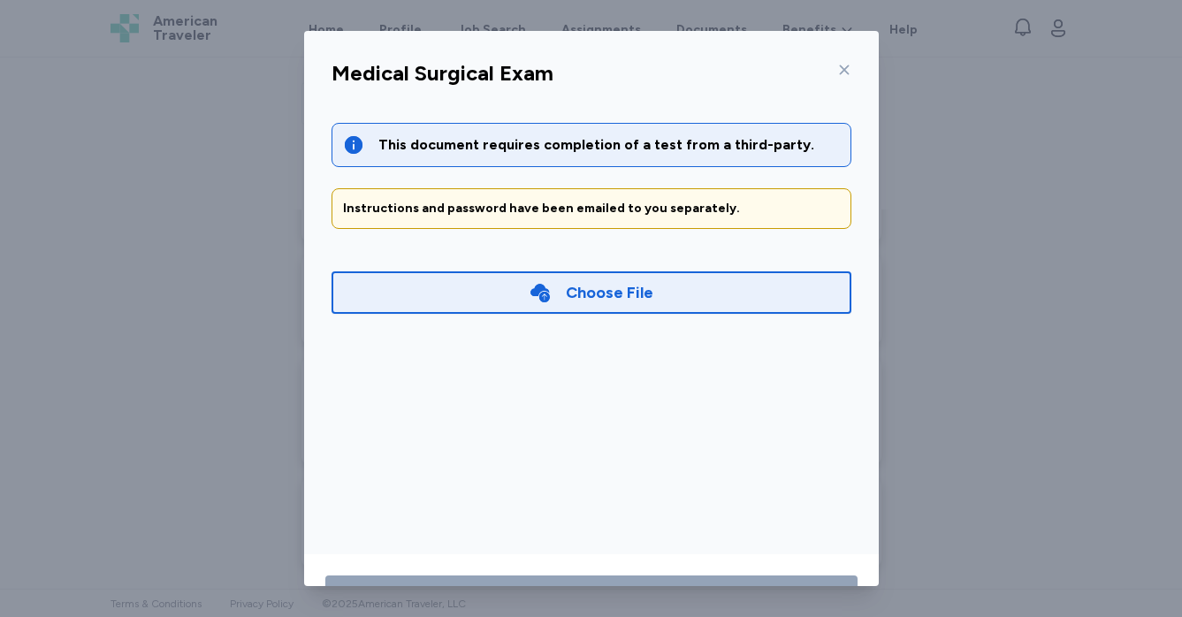
click at [846, 64] on icon at bounding box center [844, 70] width 14 height 14
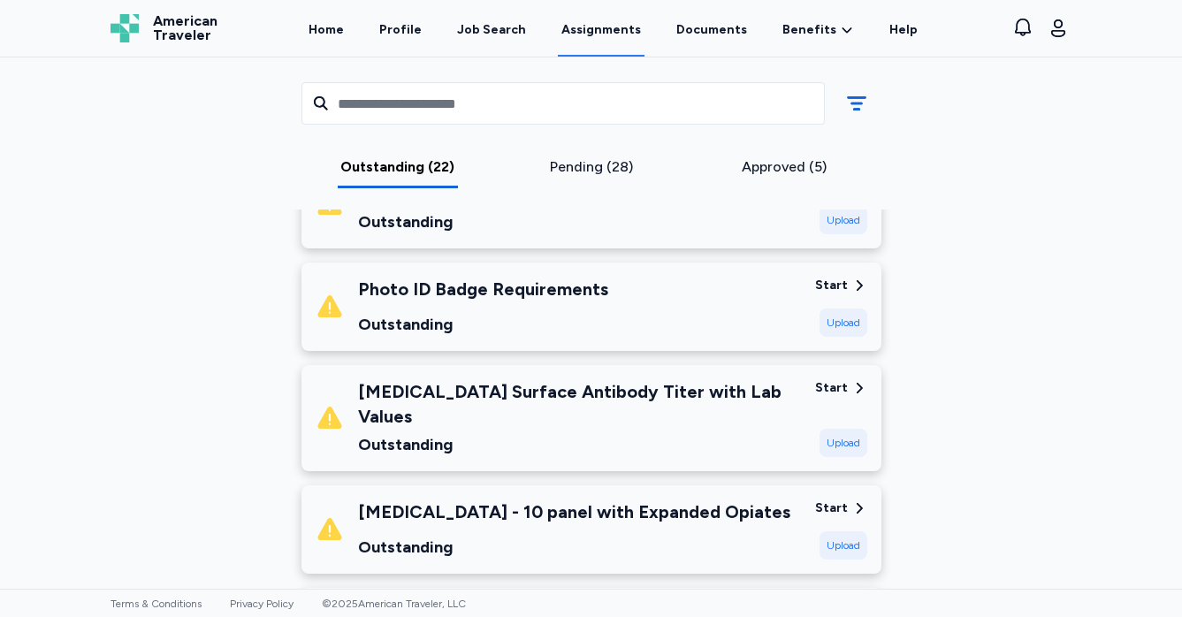
scroll to position [1228, 0]
